Goal: Task Accomplishment & Management: Manage account settings

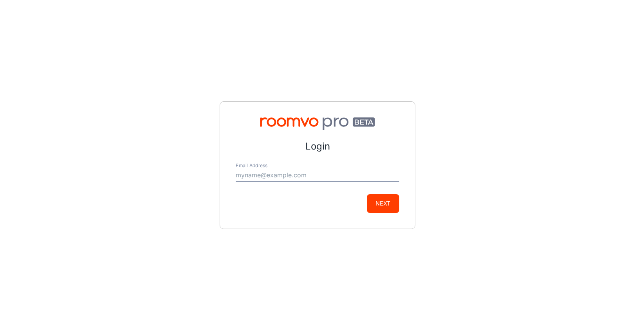
click at [280, 177] on input "Email Address" at bounding box center [318, 175] width 164 height 13
type input "[PERSON_NAME][EMAIL_ADDRESS][PERSON_NAME][DOMAIN_NAME]"
click at [381, 203] on button "Next" at bounding box center [383, 203] width 32 height 19
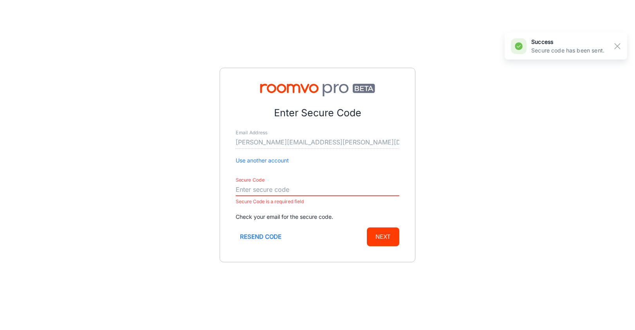
click at [249, 186] on input "Secure Code" at bounding box center [318, 190] width 164 height 13
paste input "961328"
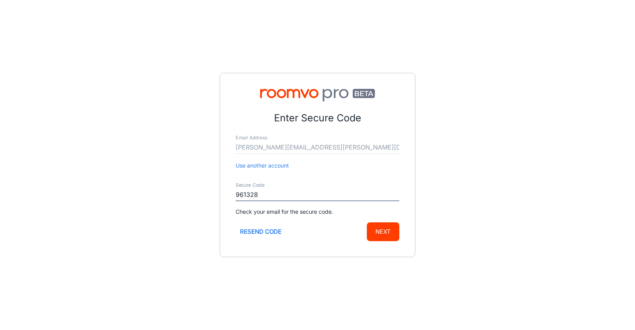
type input "961328"
click at [387, 228] on button "Next" at bounding box center [383, 231] width 32 height 19
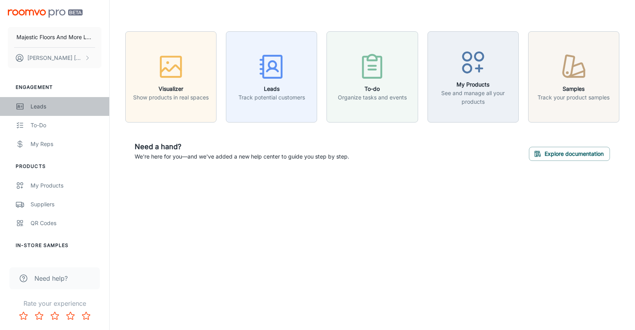
click at [37, 104] on div "Leads" at bounding box center [66, 106] width 71 height 9
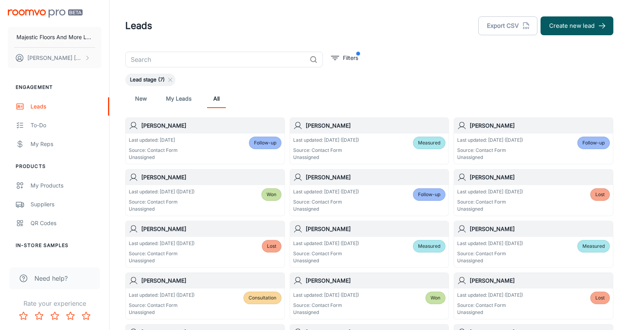
click at [261, 142] on span "Follow-up" at bounding box center [265, 142] width 22 height 7
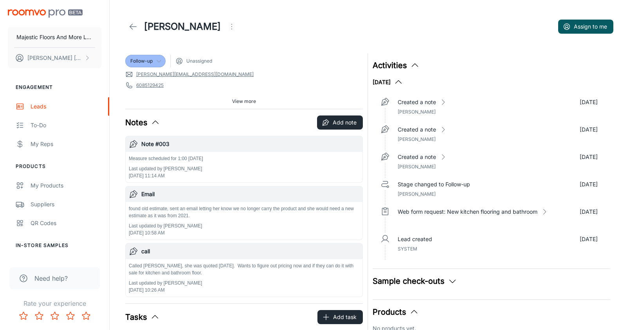
click at [161, 61] on icon at bounding box center [159, 61] width 6 height 6
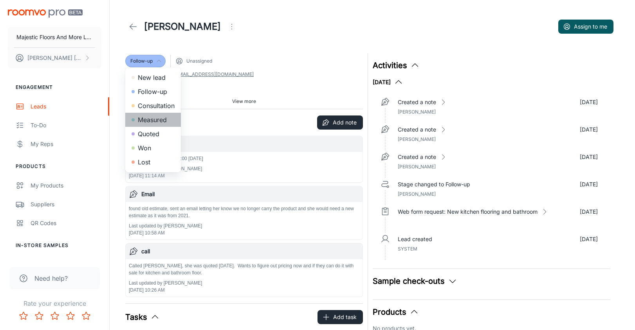
click at [166, 119] on li "Measured" at bounding box center [153, 120] width 56 height 14
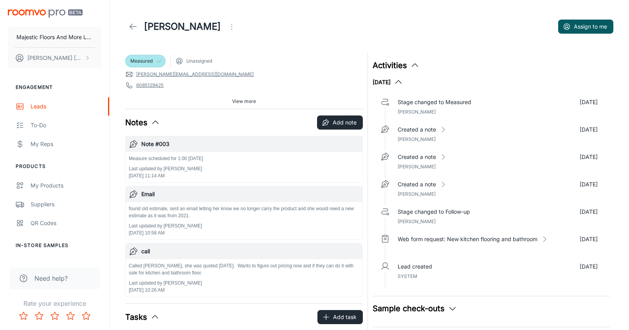
click at [131, 26] on icon at bounding box center [132, 26] width 9 height 9
